Goal: Information Seeking & Learning: Compare options

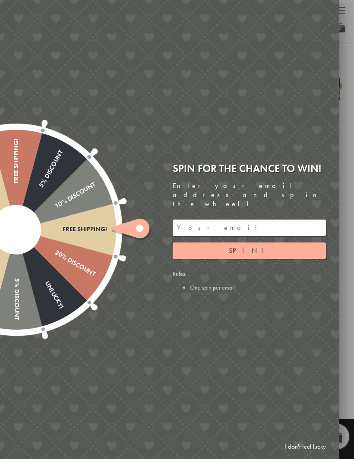
scroll to position [575, 0]
click at [297, 455] on link "I don't feel lucky" at bounding box center [306, 447] width 50 height 16
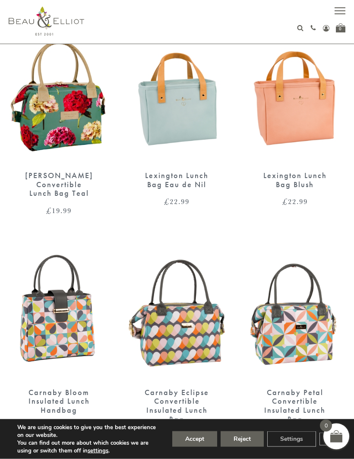
scroll to position [991, 0]
click at [298, 306] on img at bounding box center [295, 314] width 101 height 130
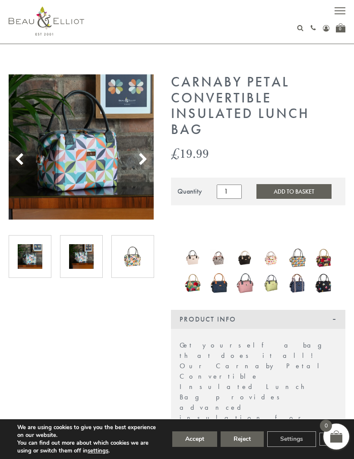
click at [142, 150] on img at bounding box center [81, 146] width 145 height 145
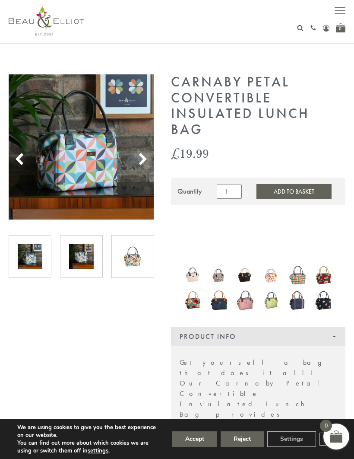
click at [253, 302] on img at bounding box center [245, 300] width 18 height 22
click at [237, 304] on img at bounding box center [245, 300] width 18 height 22
click at [184, 268] on img at bounding box center [193, 276] width 18 height 18
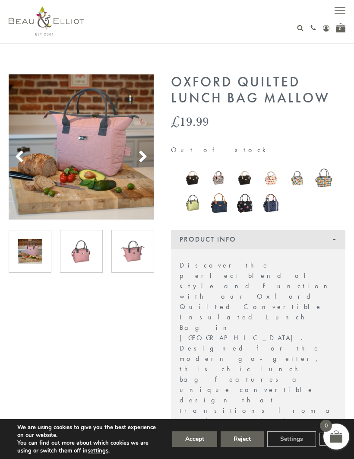
click at [148, 155] on icon at bounding box center [143, 156] width 13 height 13
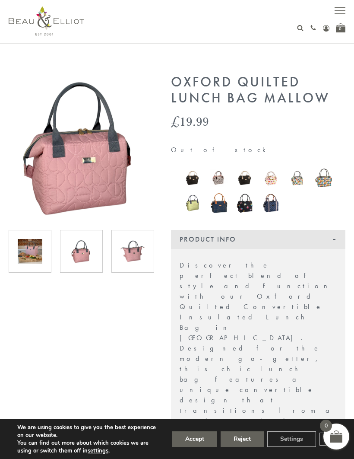
click at [150, 166] on img at bounding box center [81, 146] width 145 height 145
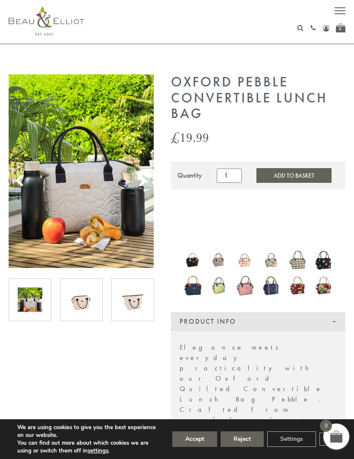
click at [189, 261] on img at bounding box center [193, 261] width 18 height 18
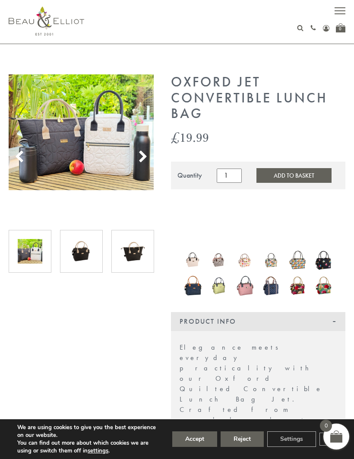
click at [266, 290] on img at bounding box center [272, 285] width 18 height 21
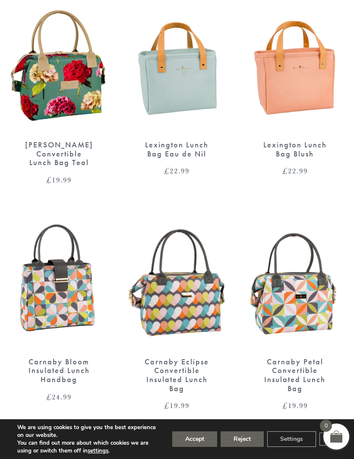
click at [44, 283] on img at bounding box center [59, 284] width 101 height 130
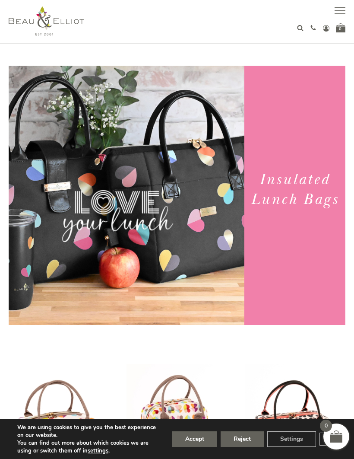
scroll to position [1021, 0]
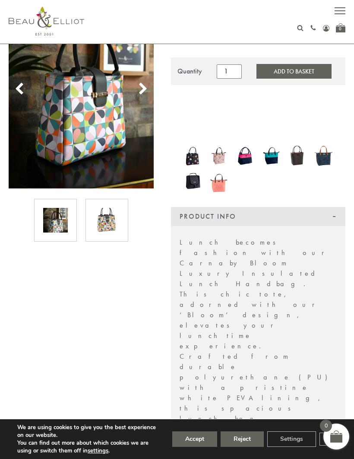
scroll to position [104, 0]
